Goal: Task Accomplishment & Management: Use online tool/utility

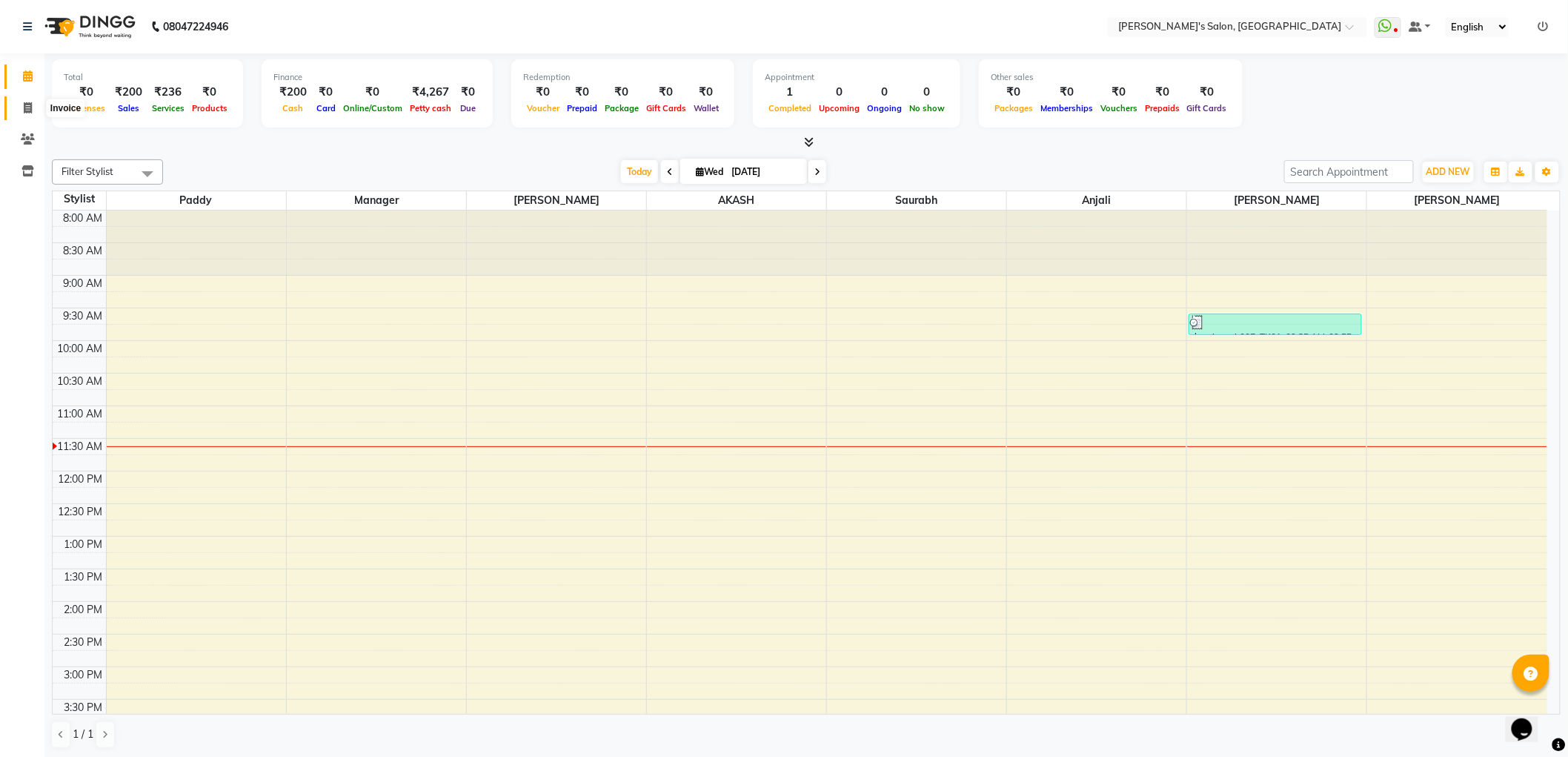
click at [38, 105] on span at bounding box center [27, 109] width 26 height 17
select select "service"
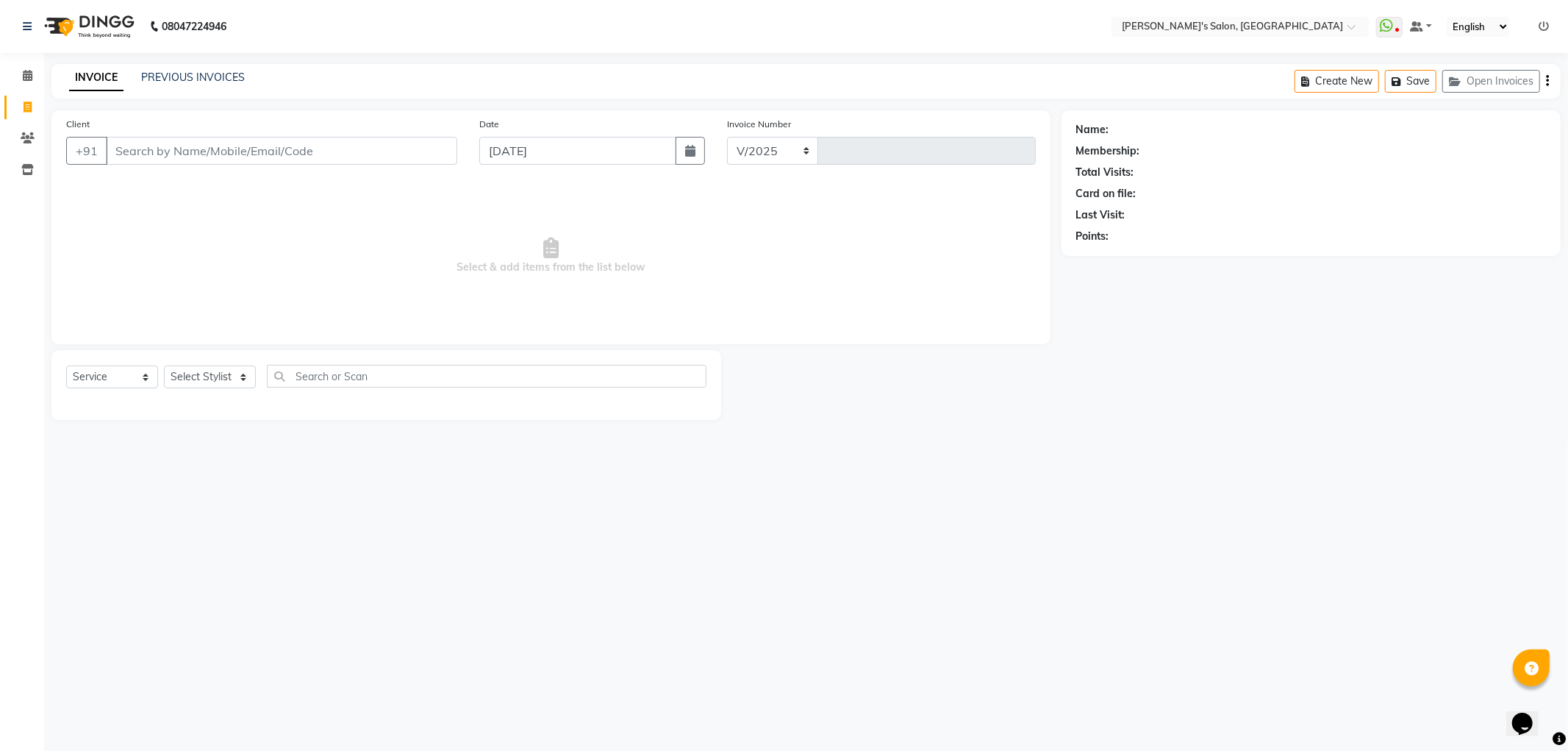
select select "7366"
type input "1249"
click at [201, 378] on select "Select Stylist" at bounding box center [210, 377] width 92 height 23
select select "67670"
click at [164, 366] on select "Select Stylist AKASH ANIL KONDHAMANGALE Anjali Manager [PERSON_NAME] [PERSON_NA…" at bounding box center [212, 377] width 97 height 23
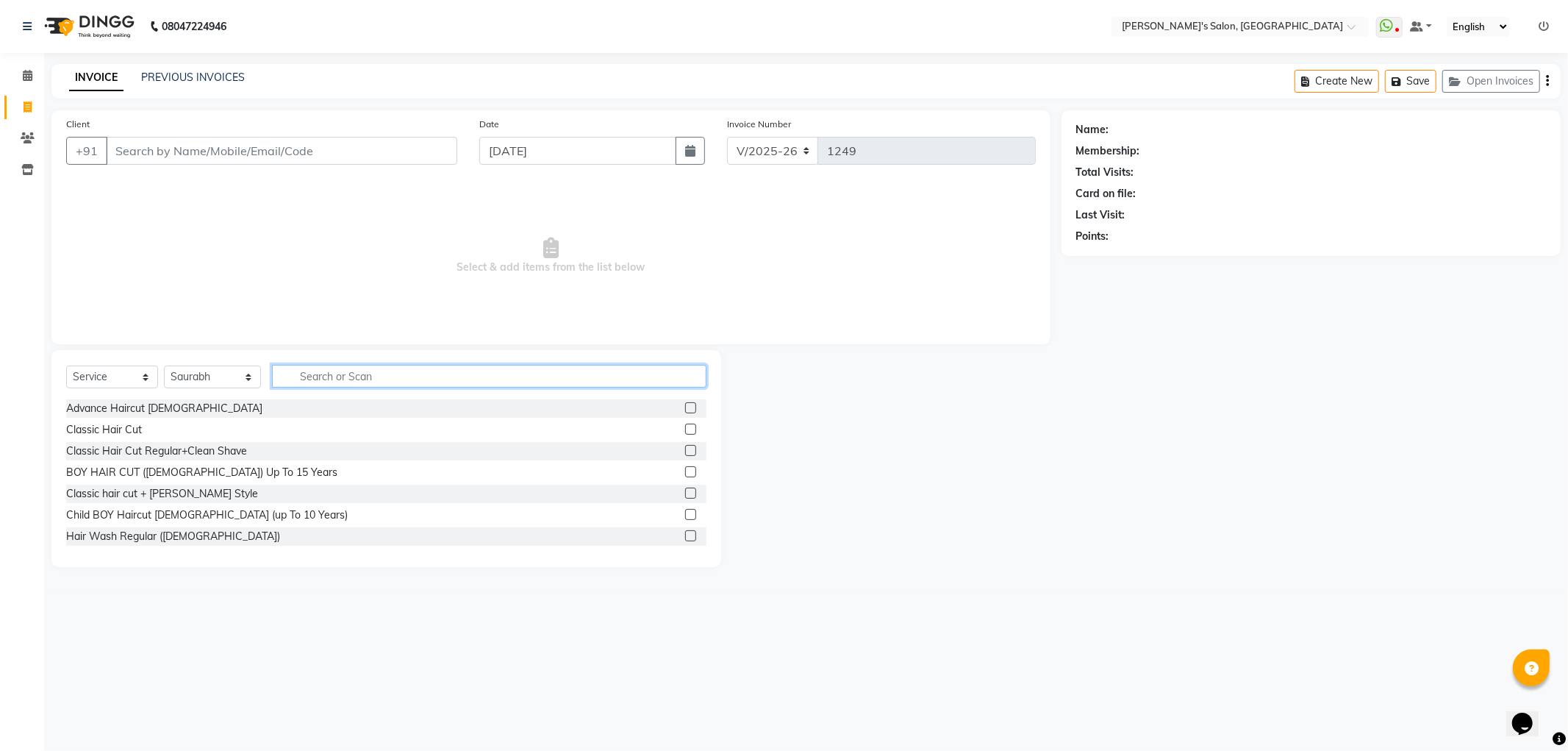
click at [309, 375] on input "text" at bounding box center [490, 376] width 435 height 23
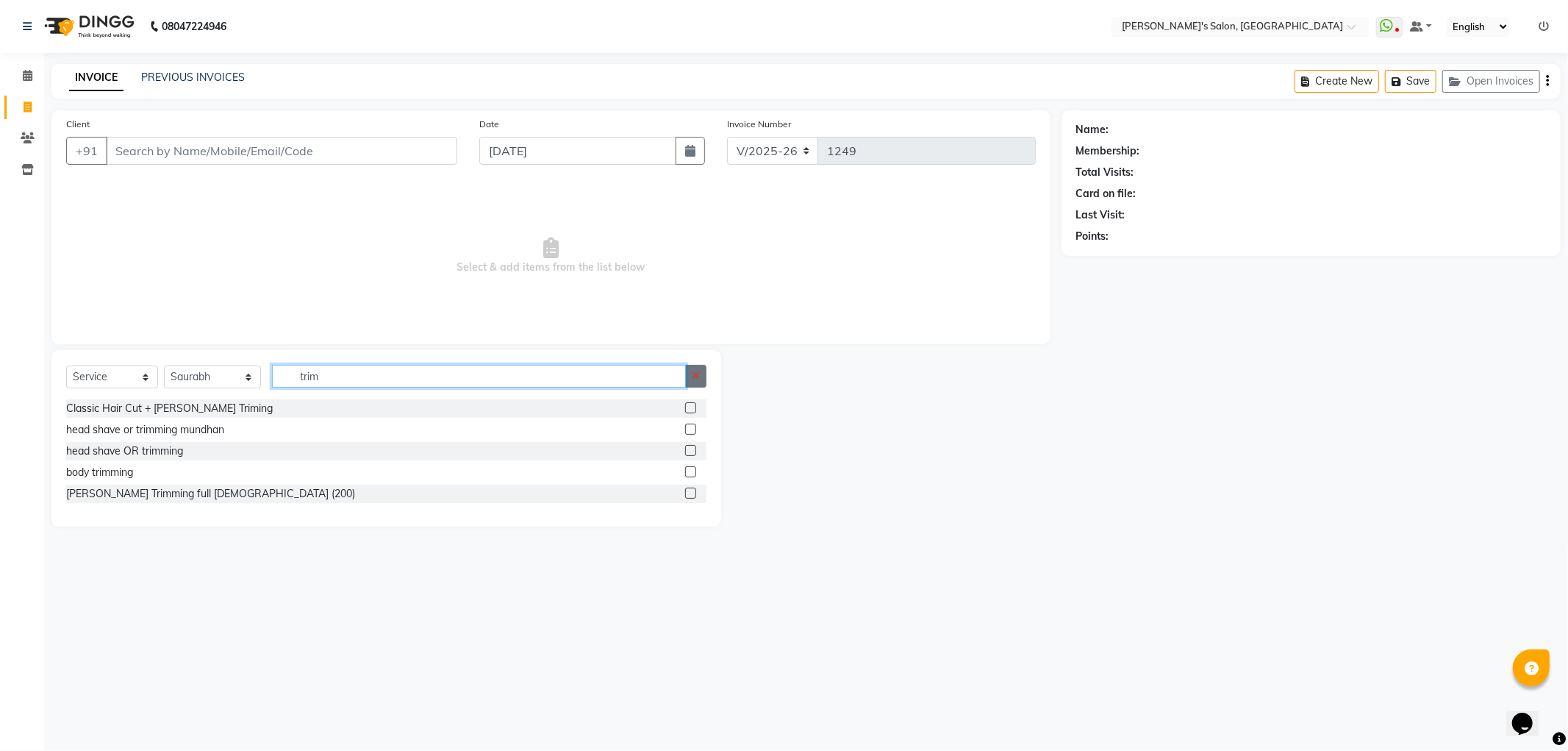
type input "trim"
click at [691, 366] on button "button" at bounding box center [695, 376] width 21 height 23
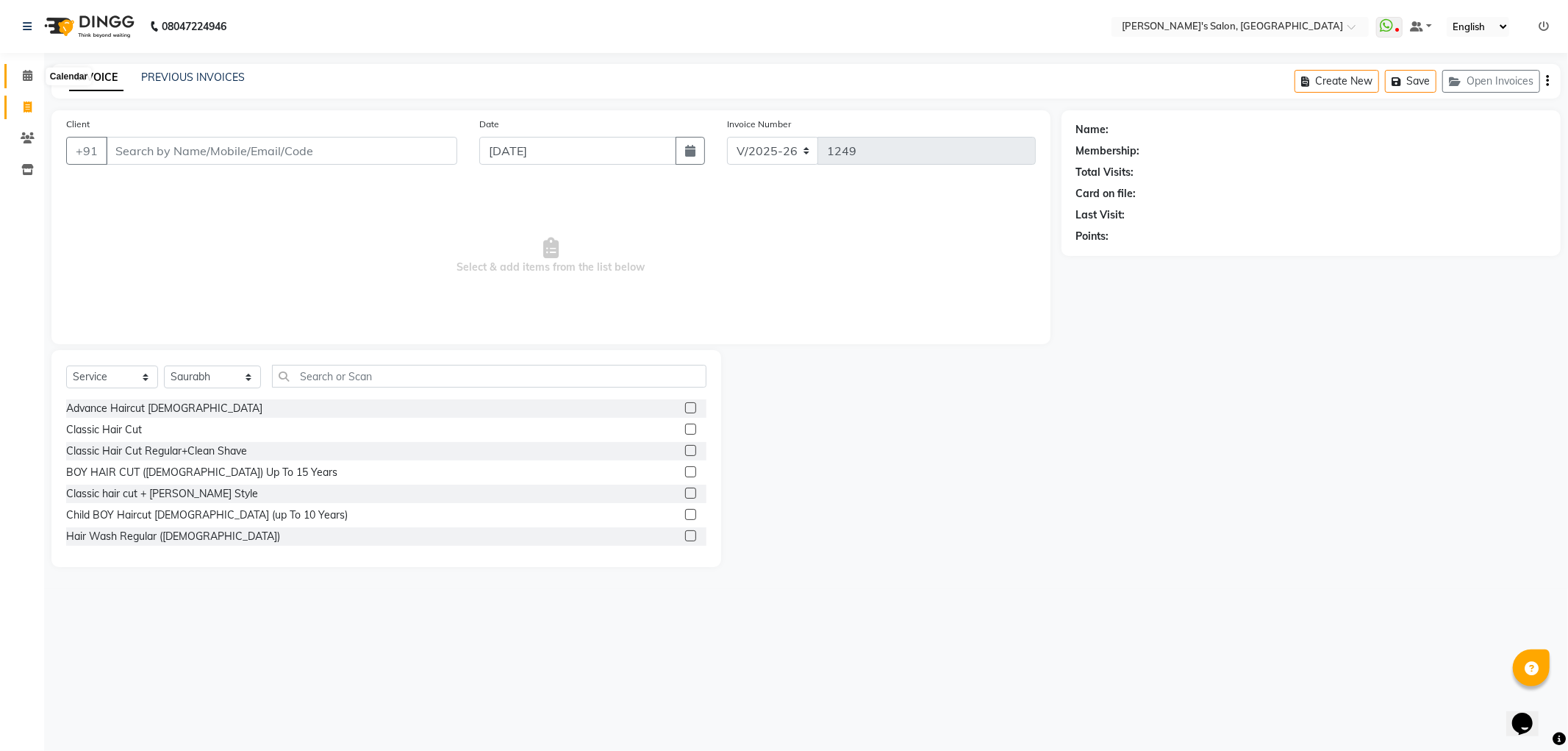
click at [26, 71] on icon at bounding box center [27, 75] width 9 height 11
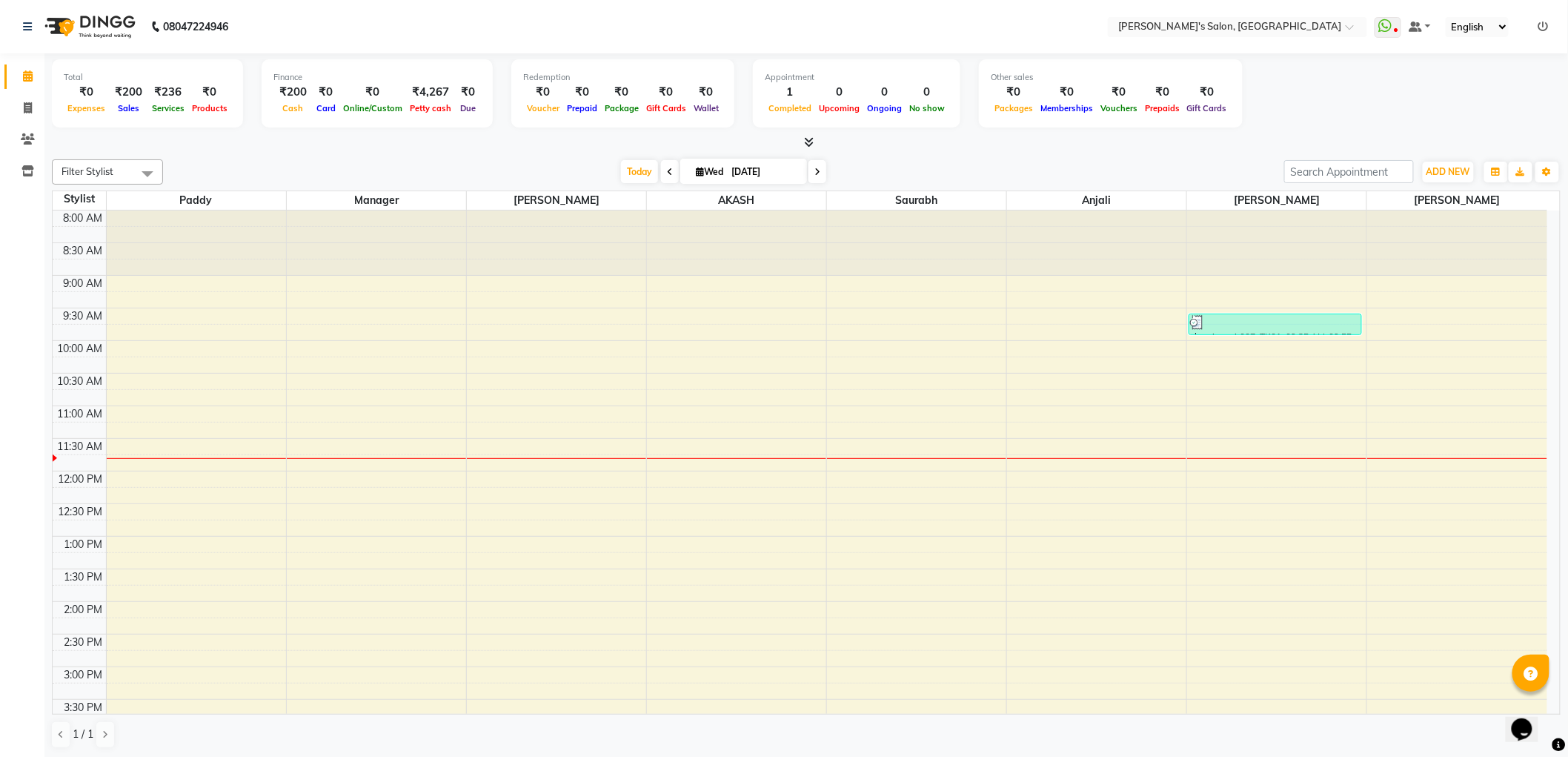
click at [1544, 25] on icon at bounding box center [1543, 26] width 10 height 10
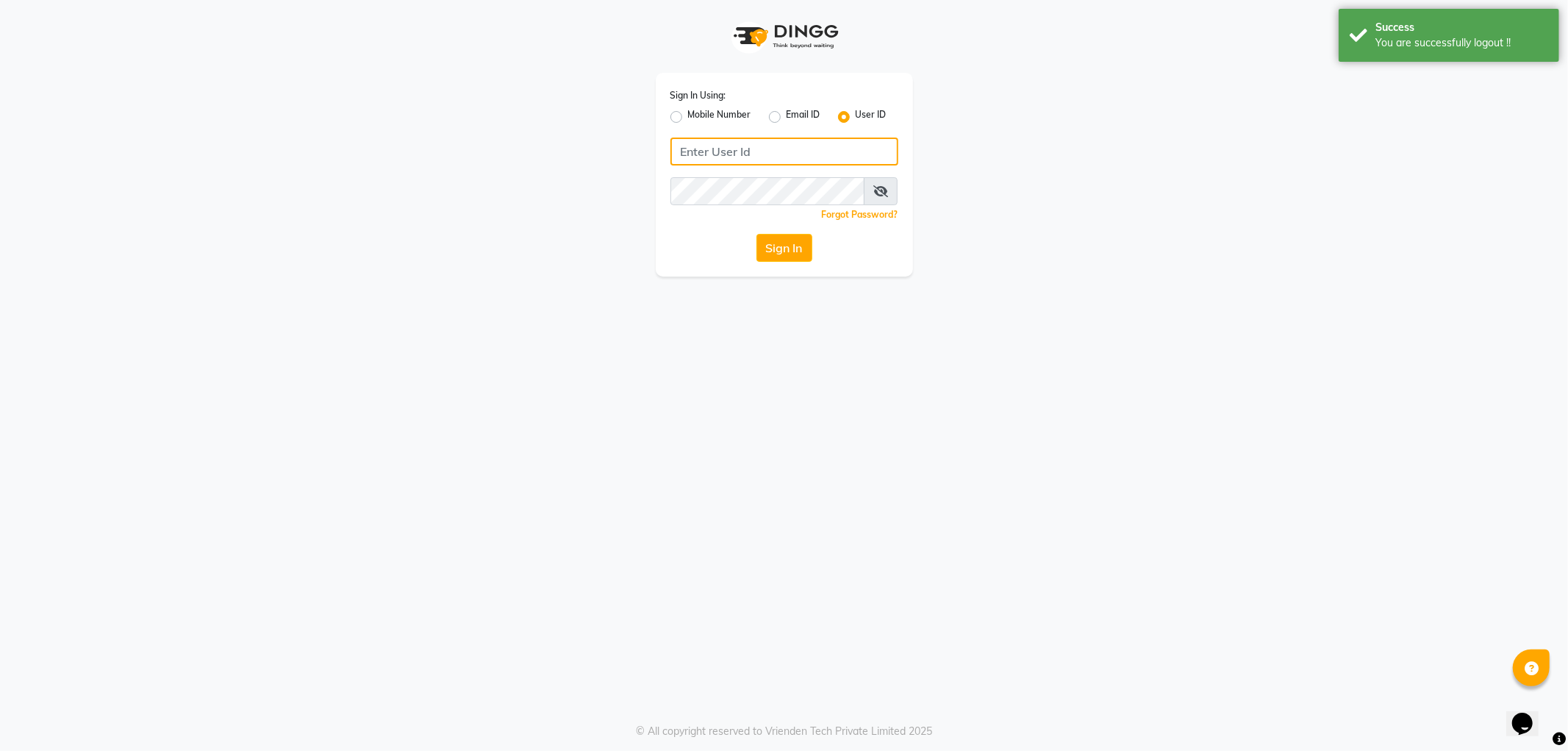
type input "8279543673"
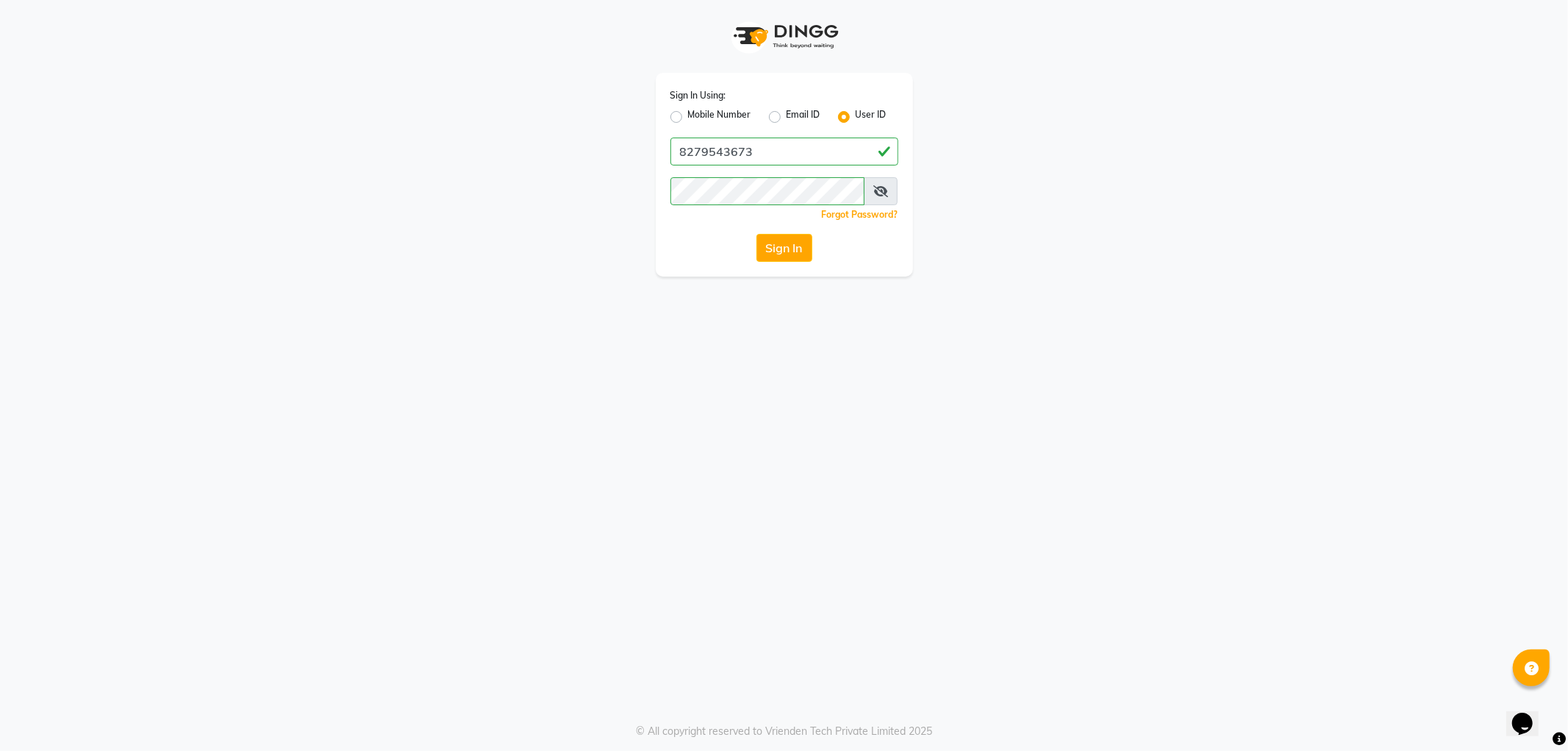
click at [688, 121] on label "Mobile Number" at bounding box center [719, 116] width 63 height 18
click at [688, 118] on input "Mobile Number" at bounding box center [692, 112] width 9 height 9
radio input "true"
radio input "false"
click at [760, 147] on input "Username" at bounding box center [809, 151] width 179 height 28
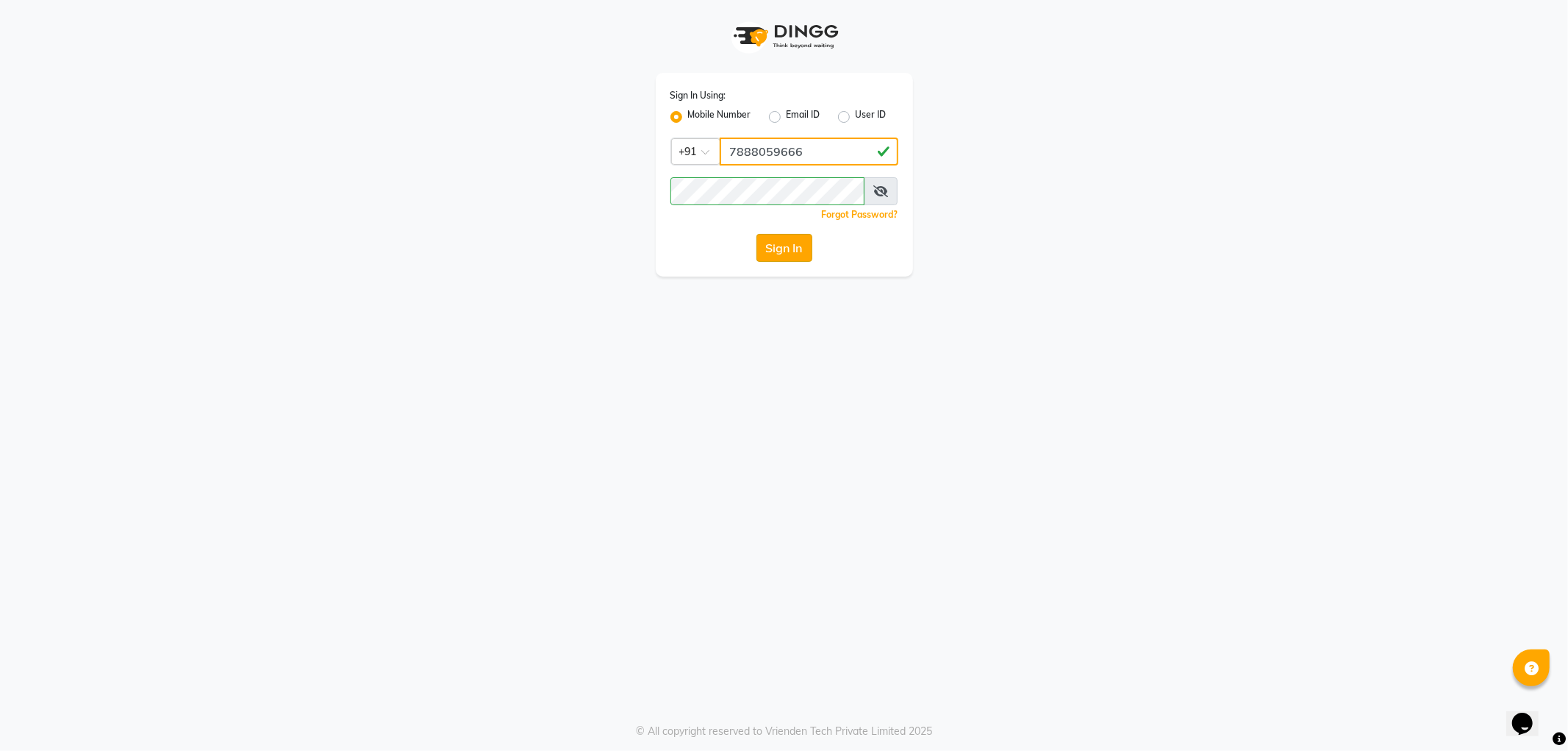
type input "7888059666"
click at [768, 243] on button "Sign In" at bounding box center [784, 247] width 56 height 28
